Goal: Information Seeking & Learning: Learn about a topic

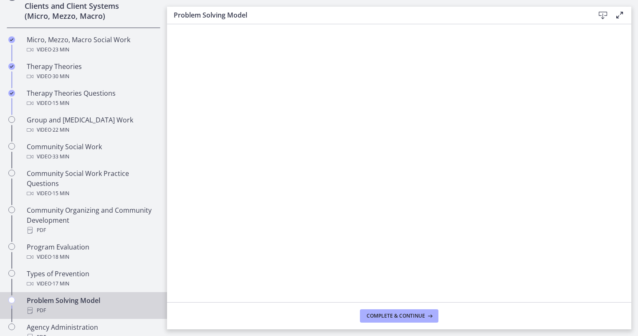
scroll to position [342, 0]
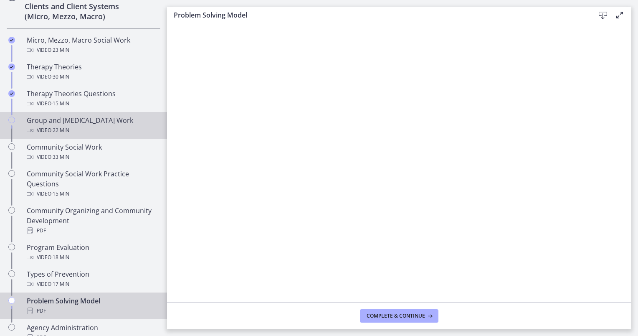
click at [83, 117] on div "Group and [MEDICAL_DATA] Work Video · 22 min" at bounding box center [92, 125] width 130 height 20
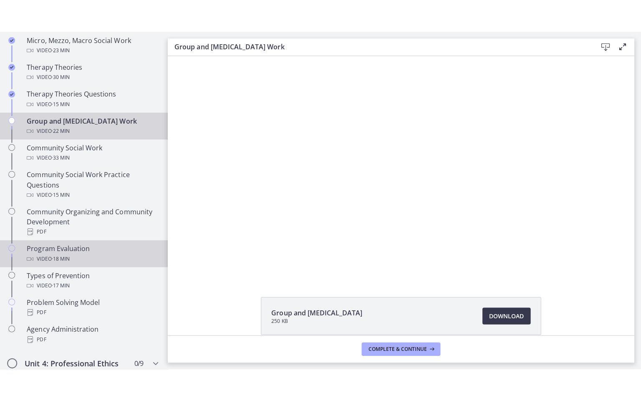
scroll to position [373, 0]
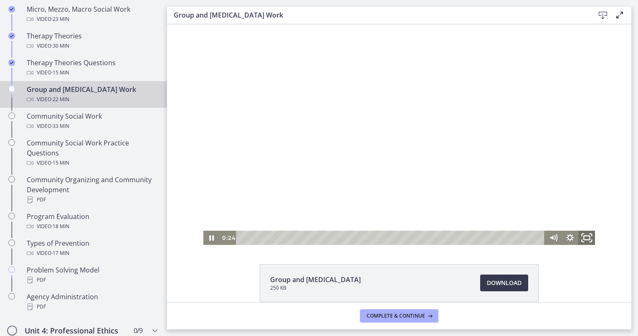
drag, startPoint x: 583, startPoint y: 239, endPoint x: 752, endPoint y: 306, distance: 181.7
click at [583, 239] on rect "Fullscreen" at bounding box center [586, 237] width 6 height 4
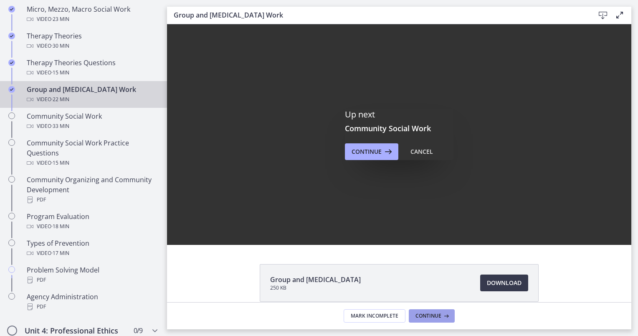
scroll to position [0, 0]
click at [429, 315] on span "Continue" at bounding box center [428, 315] width 26 height 7
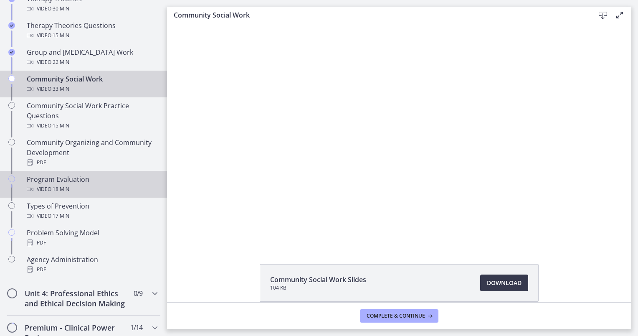
scroll to position [409, 0]
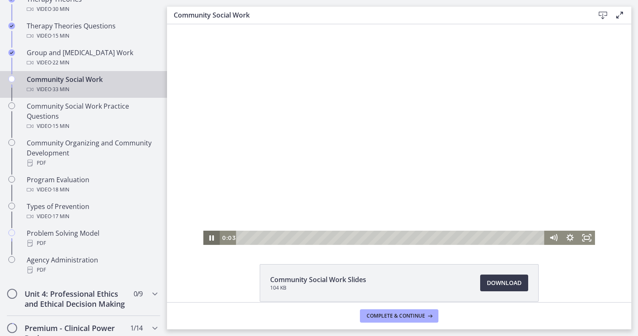
click at [210, 233] on icon "Pause" at bounding box center [211, 237] width 17 height 14
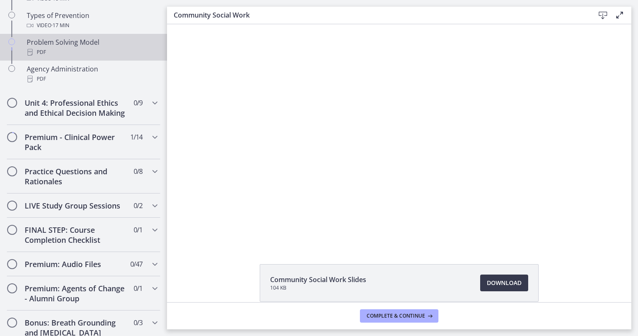
scroll to position [598, 0]
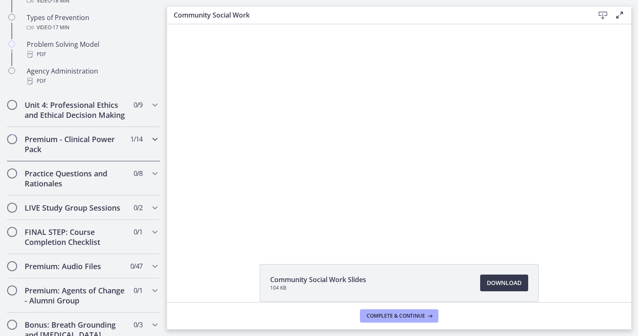
click at [92, 154] on h2 "Premium - Clinical Power Pack" at bounding box center [76, 144] width 102 height 20
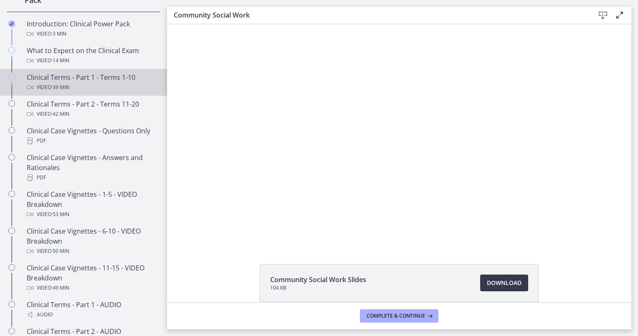
scroll to position [427, 0]
click at [102, 87] on div "Clinical Terms - Part 1 - Terms 1-10 Video · 39 min" at bounding box center [92, 82] width 130 height 20
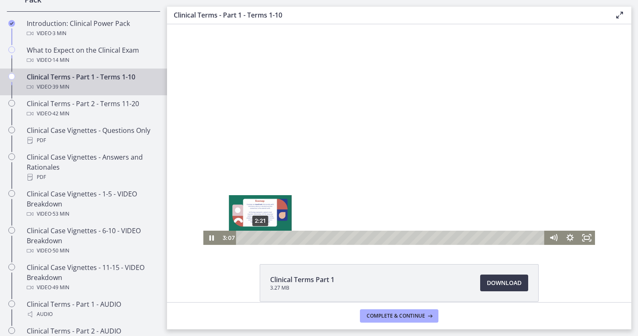
click at [257, 237] on div "2:21" at bounding box center [391, 237] width 298 height 14
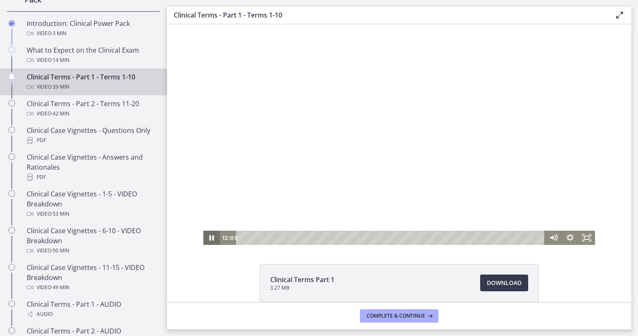
click at [210, 237] on icon "Pause" at bounding box center [212, 237] width 5 height 5
